Goal: Task Accomplishment & Management: Manage account settings

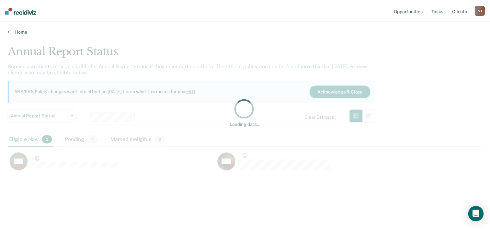
scroll to position [131, 474]
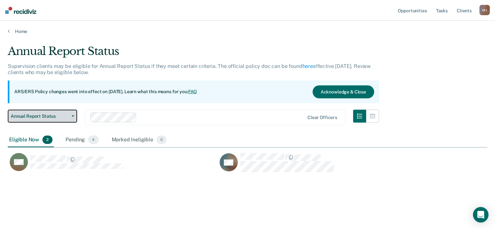
click at [72, 115] on button "Annual Report Status" at bounding box center [42, 116] width 69 height 13
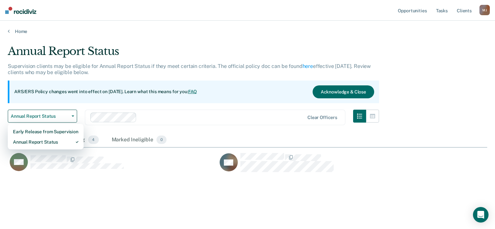
click at [79, 118] on div "Annual Report Status Early Release from Supervision Annual Report Status Clear …" at bounding box center [193, 121] width 371 height 23
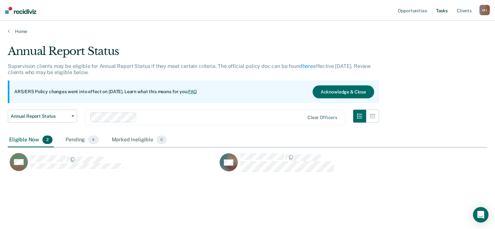
click at [444, 11] on link "Tasks" at bounding box center [442, 10] width 14 height 21
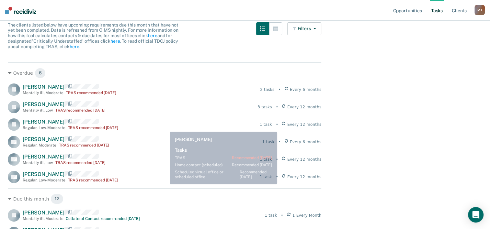
scroll to position [65, 0]
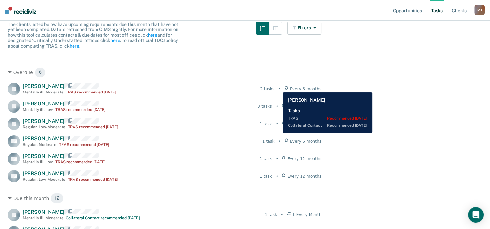
click at [274, 87] on div "2 tasks" at bounding box center [267, 89] width 14 height 6
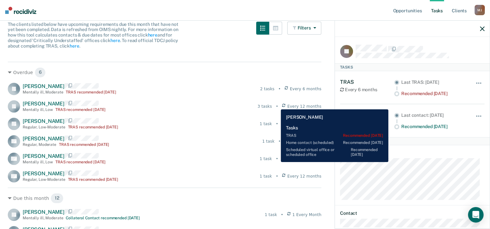
click at [272, 105] on div "3 tasks" at bounding box center [265, 107] width 14 height 6
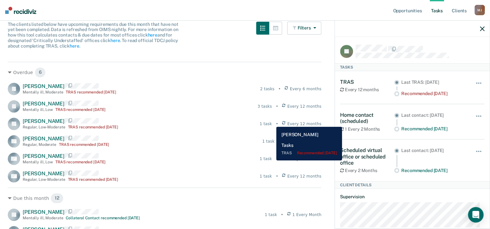
click at [272, 122] on div "1 task" at bounding box center [266, 124] width 12 height 6
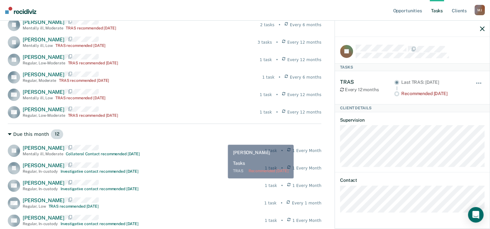
scroll to position [130, 0]
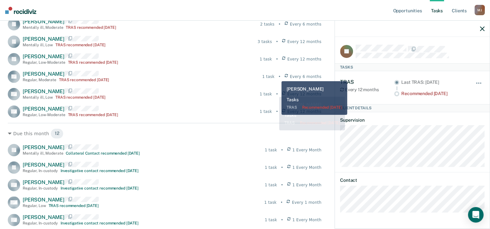
click at [275, 76] on div "1 task" at bounding box center [268, 77] width 12 height 6
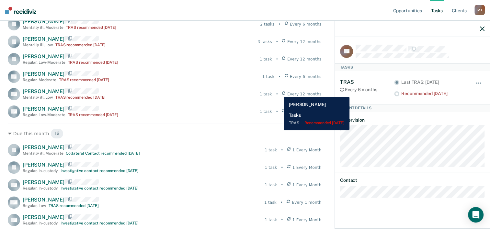
click at [272, 92] on div "1 task" at bounding box center [266, 94] width 12 height 6
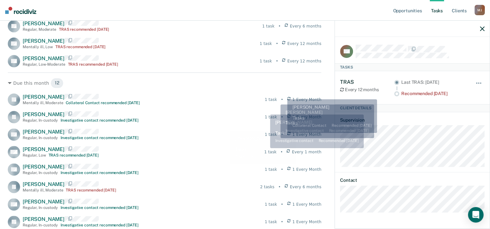
scroll to position [168, 0]
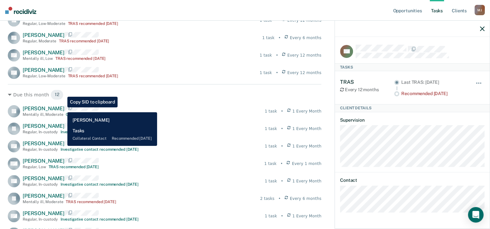
drag, startPoint x: 87, startPoint y: 109, endPoint x: 171, endPoint y: 70, distance: 92.2
click at [172, 71] on div "CO [PERSON_NAME] Regular , Low-Moderate TRAS recommended [DATE] 1 task • Every …" at bounding box center [165, 73] width 314 height 12
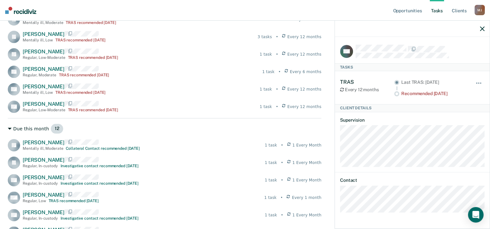
scroll to position [0, 0]
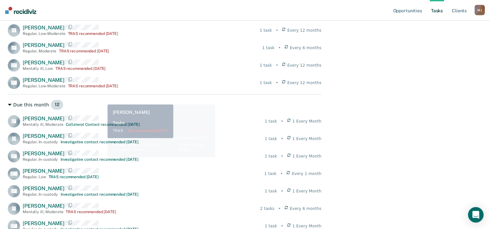
scroll to position [162, 0]
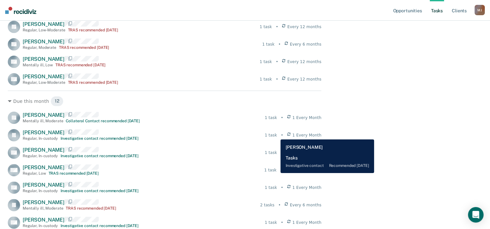
click at [276, 135] on div "1 task" at bounding box center [271, 136] width 12 height 6
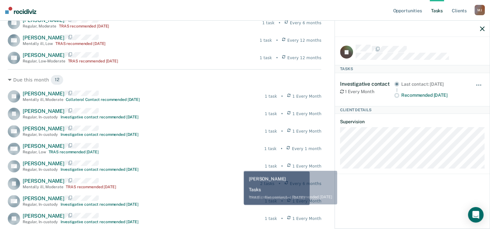
scroll to position [227, 0]
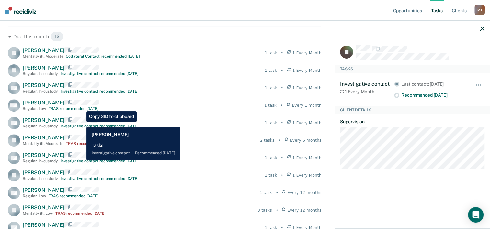
drag, startPoint x: 84, startPoint y: 118, endPoint x: 69, endPoint y: 127, distance: 17.4
click at [68, 133] on div "JG Joey Gomez Mentally ill , Moderate Collateral Contact recommended in 14 days…" at bounding box center [165, 149] width 314 height 205
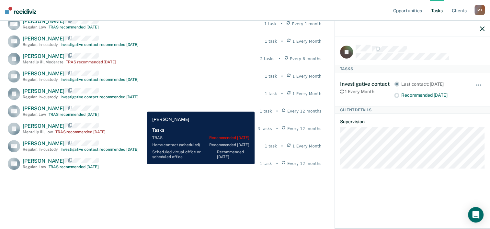
scroll to position [298, 0]
